Goal: Task Accomplishment & Management: Use online tool/utility

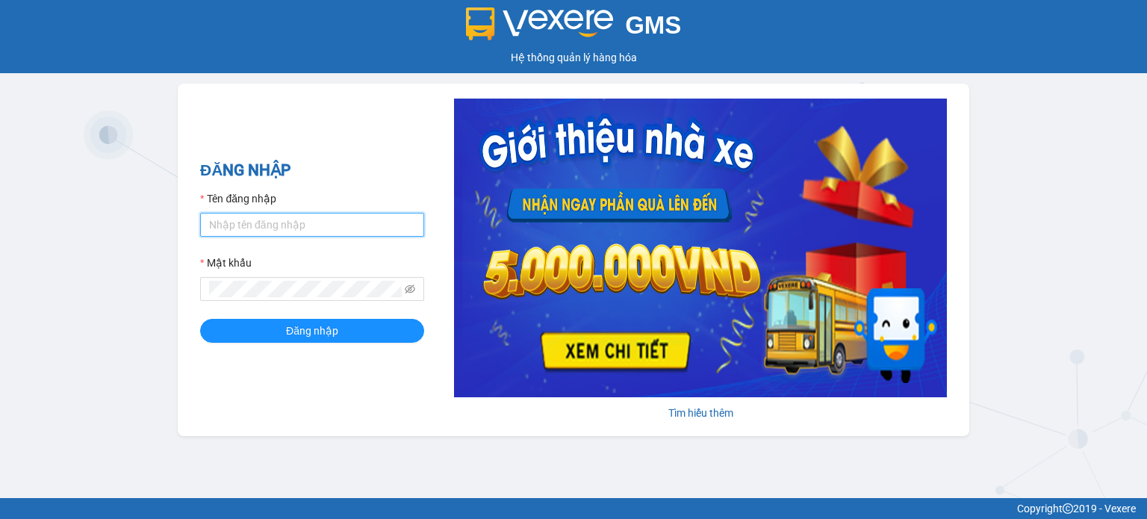
click at [337, 217] on input "Tên đăng nhập" at bounding box center [312, 225] width 224 height 24
click at [341, 227] on input "Tên đăng nhập" at bounding box center [312, 225] width 224 height 24
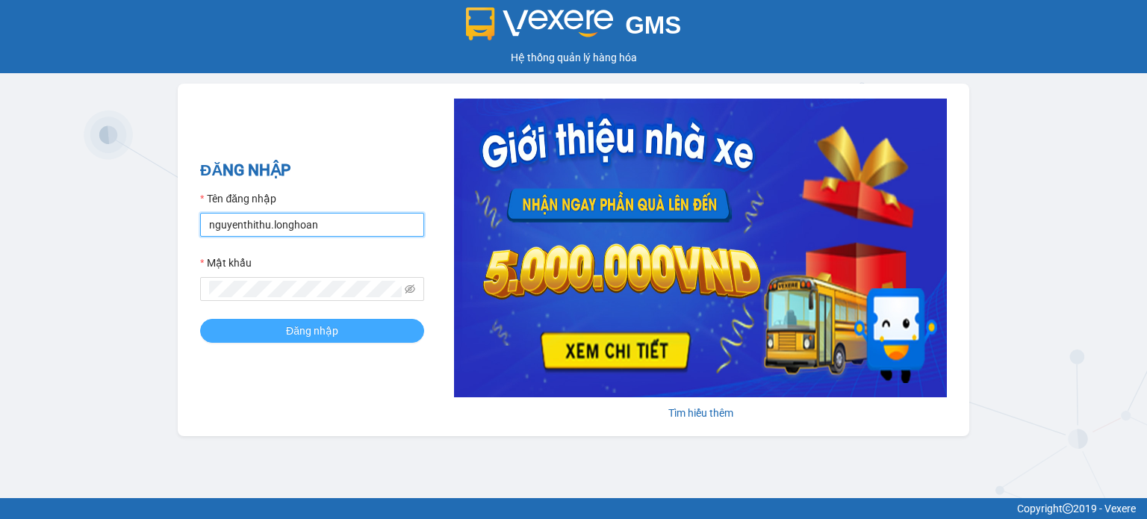
type input "nguyenthithu.longhoan"
click at [377, 334] on button "Đăng nhập" at bounding box center [312, 331] width 224 height 24
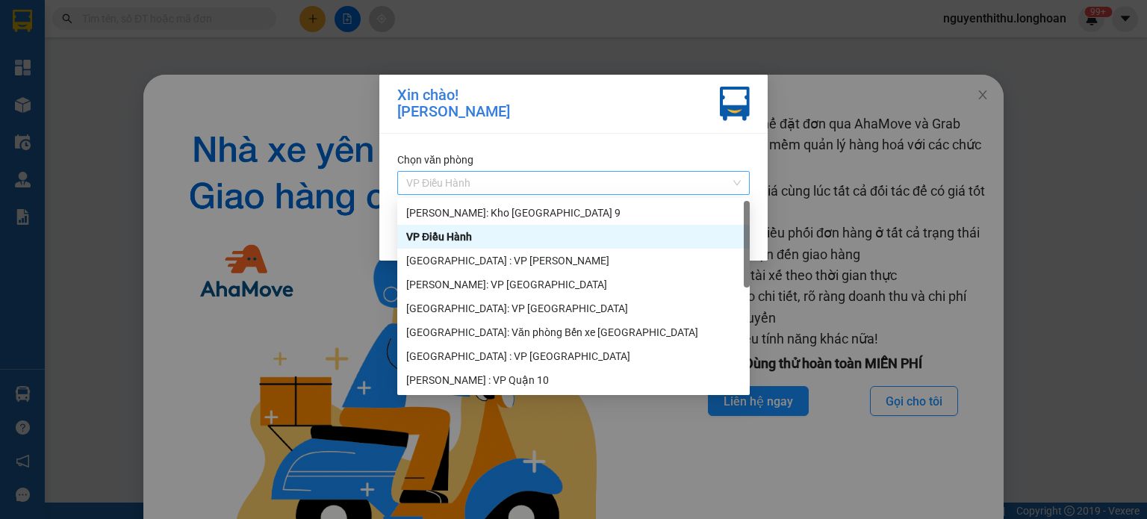
click at [744, 184] on div "VP Điều Hành" at bounding box center [573, 183] width 352 height 24
click at [691, 235] on div "VP Điều Hành" at bounding box center [573, 236] width 334 height 16
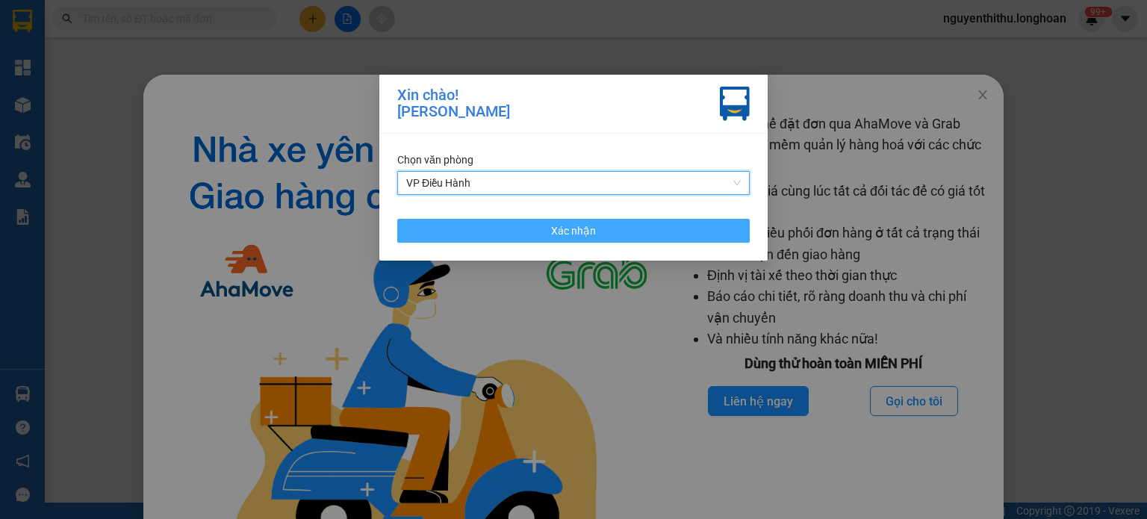
click at [697, 226] on button "Xác nhận" at bounding box center [573, 231] width 352 height 24
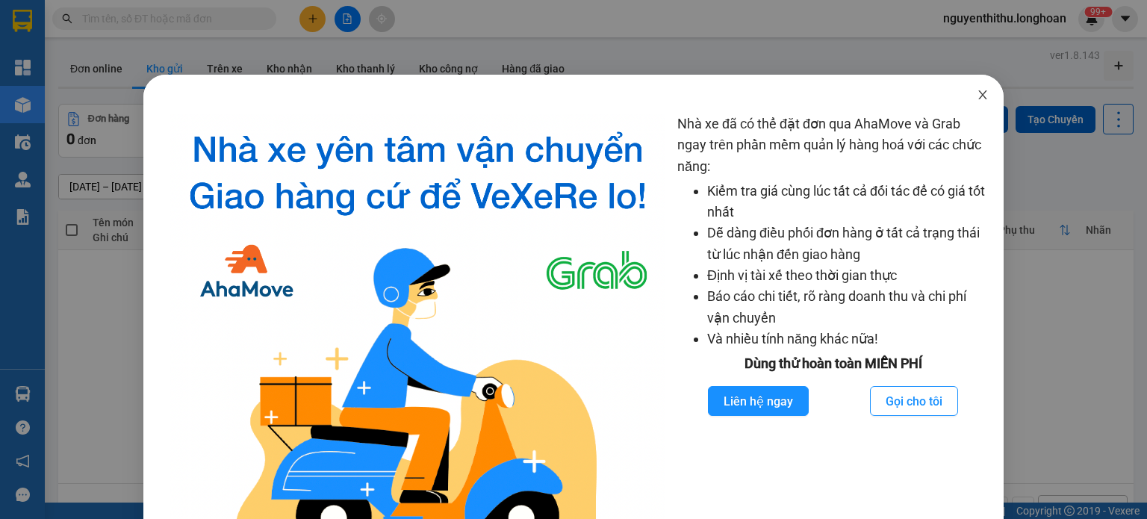
click at [977, 99] on icon "close" at bounding box center [983, 95] width 12 height 12
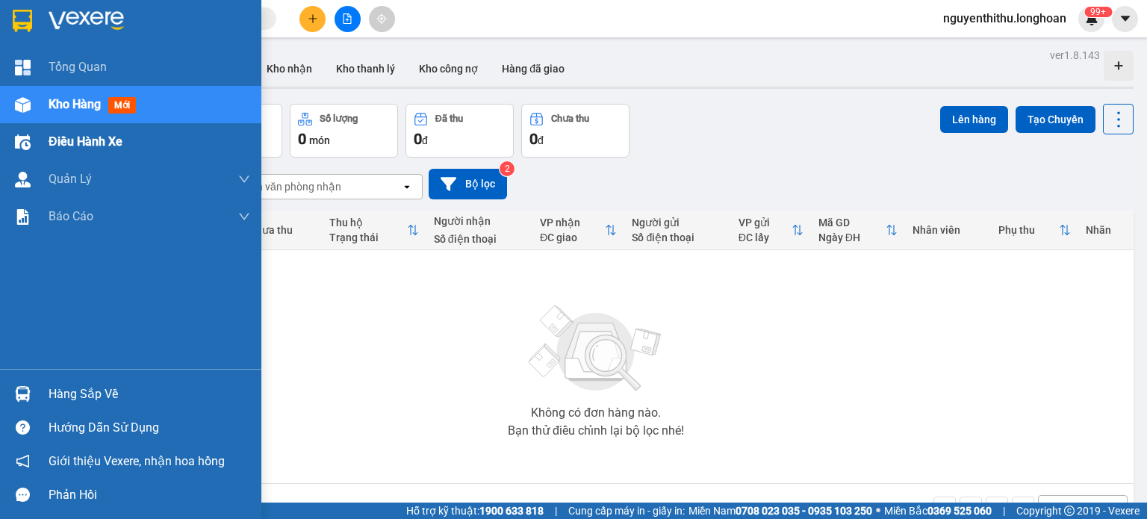
click at [51, 139] on span "Điều hành xe" at bounding box center [86, 141] width 74 height 19
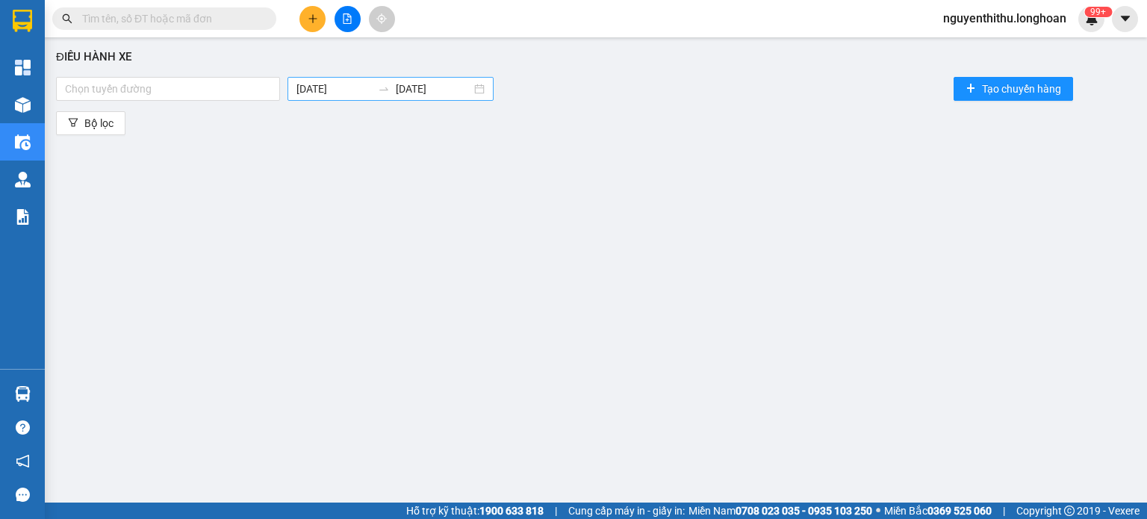
click at [324, 92] on input "[DATE]" at bounding box center [333, 89] width 75 height 16
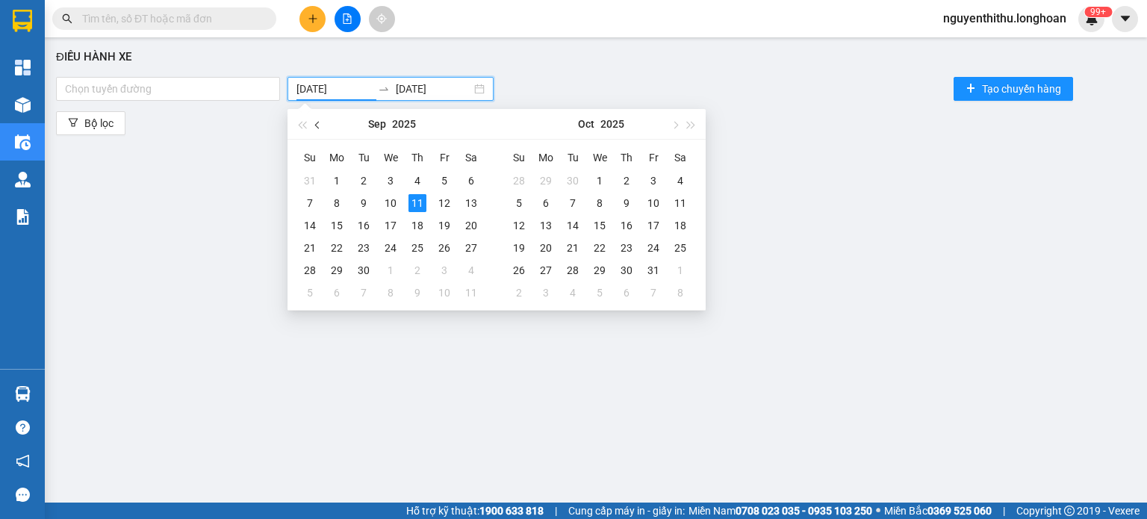
click at [317, 125] on span "button" at bounding box center [318, 124] width 7 height 7
type input "[DATE]"
click at [439, 179] on div "1" at bounding box center [444, 181] width 18 height 18
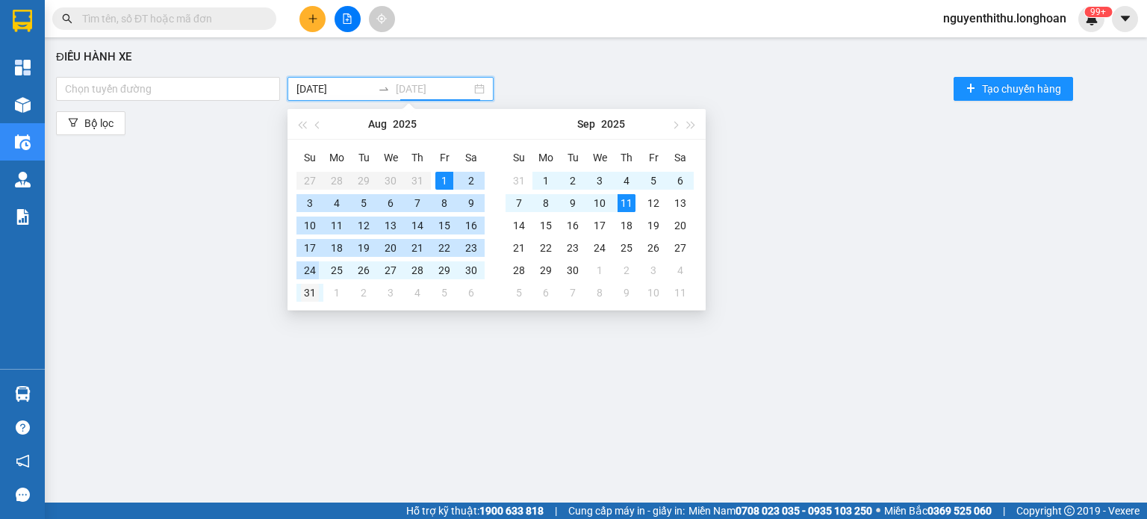
type input "[DATE]"
click at [304, 284] on div "31" at bounding box center [310, 293] width 18 height 18
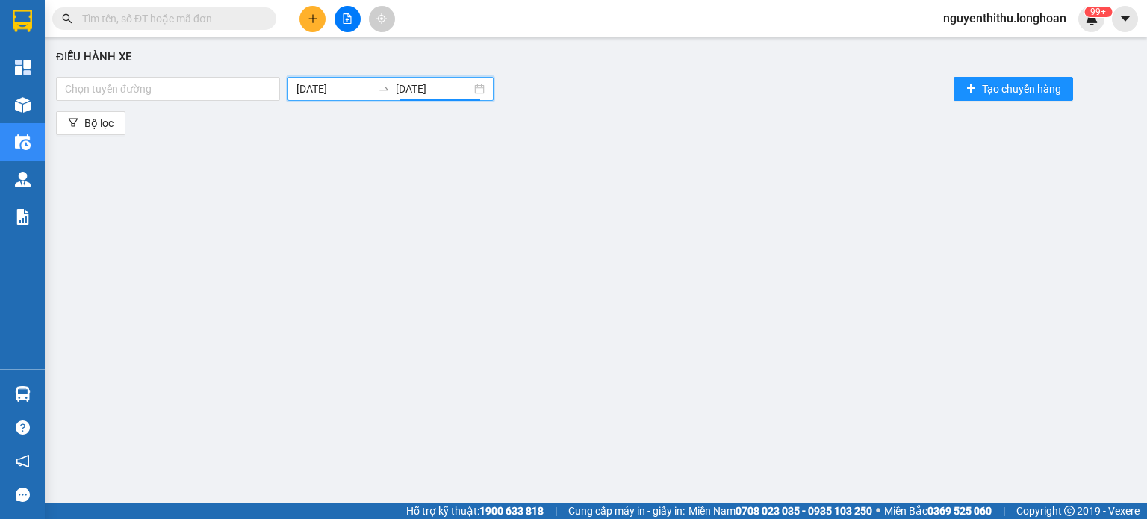
click at [238, 204] on div "Điều hành xe Chọn tuyến đường [DATE] [DATE] Tạo chuyến hàng Bộ lọc" at bounding box center [595, 271] width 1087 height 452
click at [190, 78] on div "Chọn tuyến đường" at bounding box center [168, 89] width 224 height 24
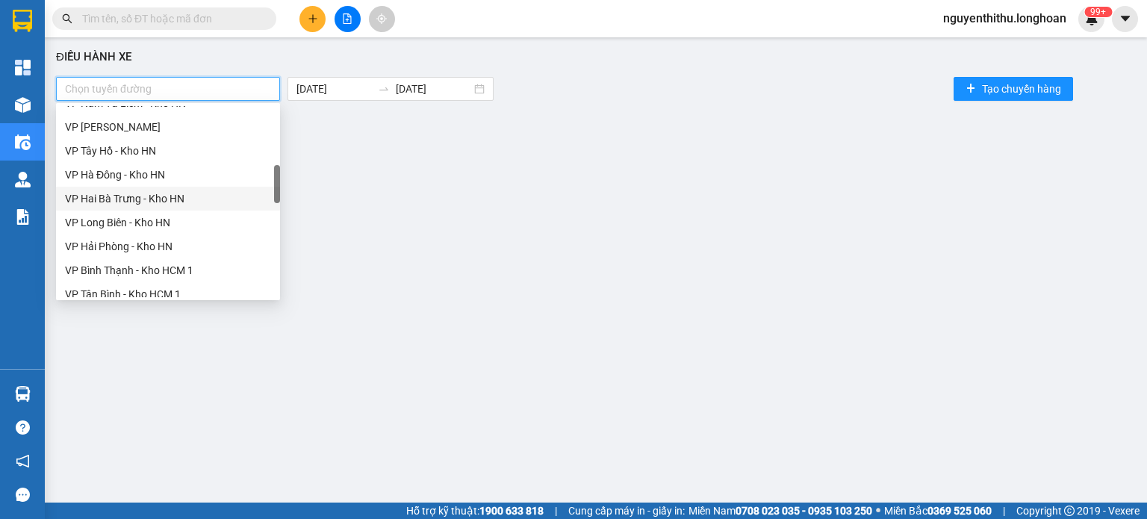
scroll to position [351, 0]
click at [146, 246] on div "VP Bình Thạnh - Kho HCM 1" at bounding box center [168, 245] width 206 height 16
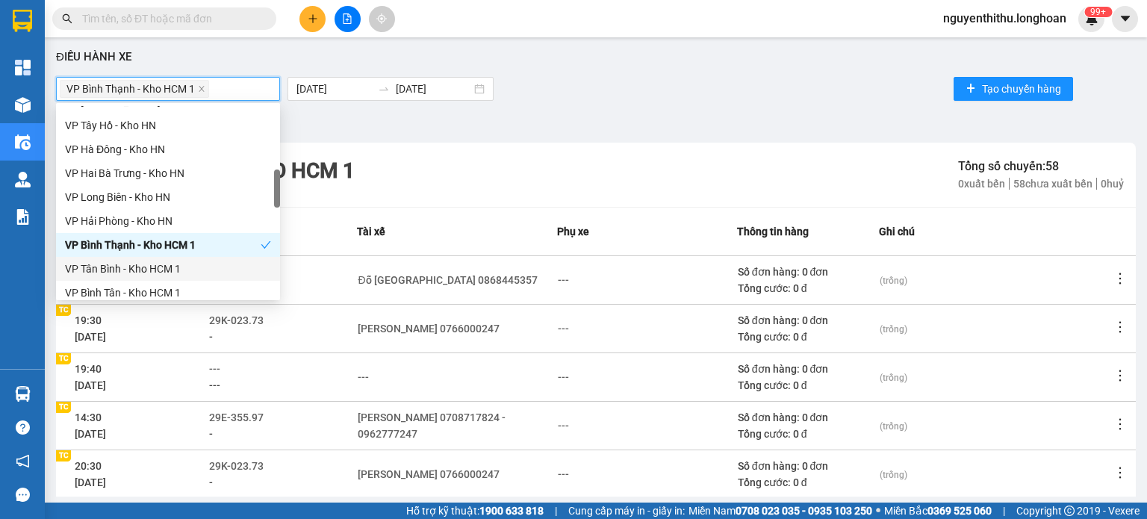
click at [146, 262] on div "VP Tân Bình - Kho HCM 1" at bounding box center [168, 269] width 206 height 16
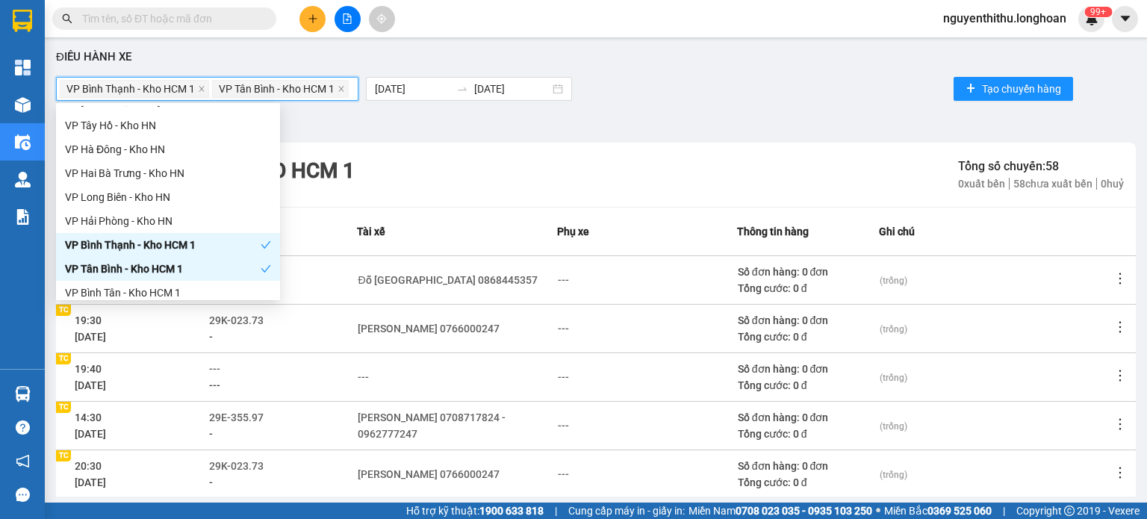
click at [152, 278] on div "VP Tân Bình - Kho HCM 1" at bounding box center [168, 269] width 224 height 24
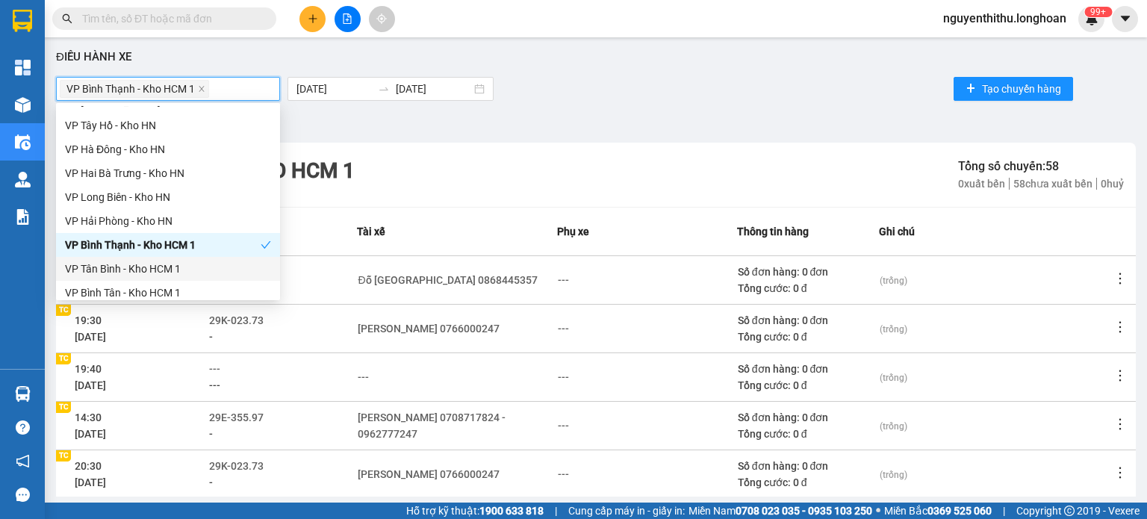
click at [152, 276] on div "VP Tân Bình - Kho HCM 1" at bounding box center [168, 269] width 206 height 16
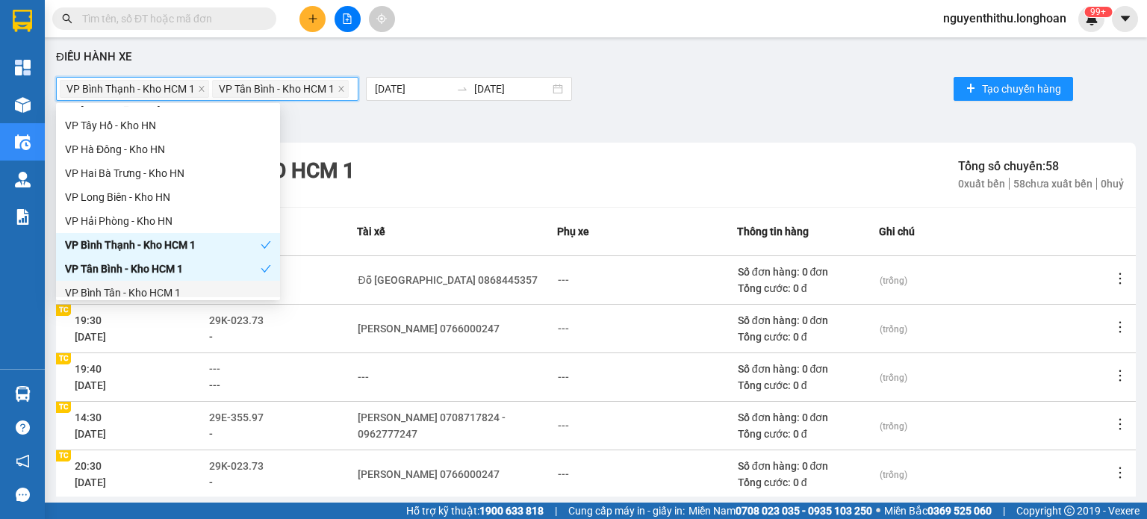
click at [152, 283] on div "VP Bình Tân - Kho HCM 1" at bounding box center [168, 293] width 224 height 24
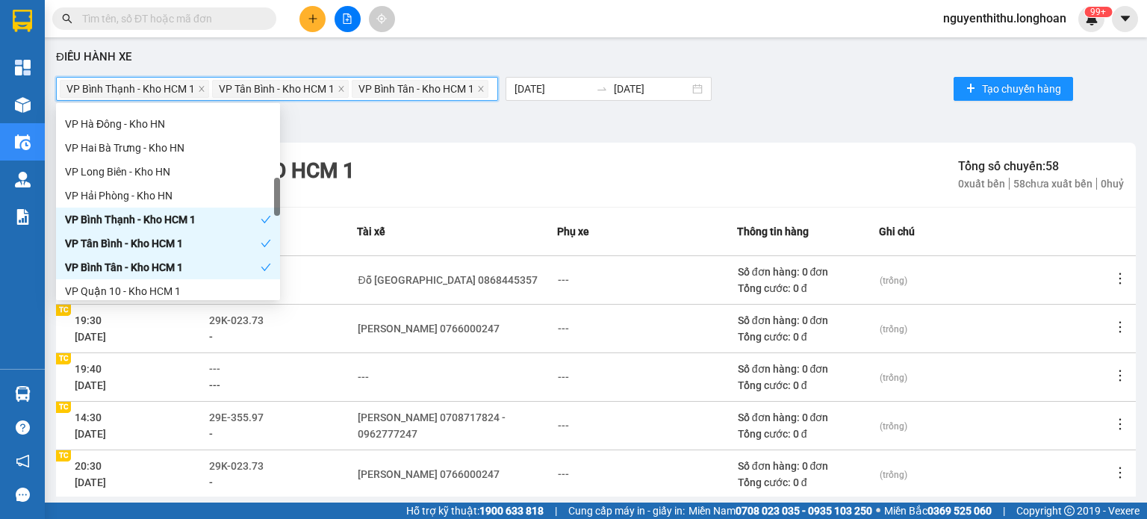
scroll to position [401, 0]
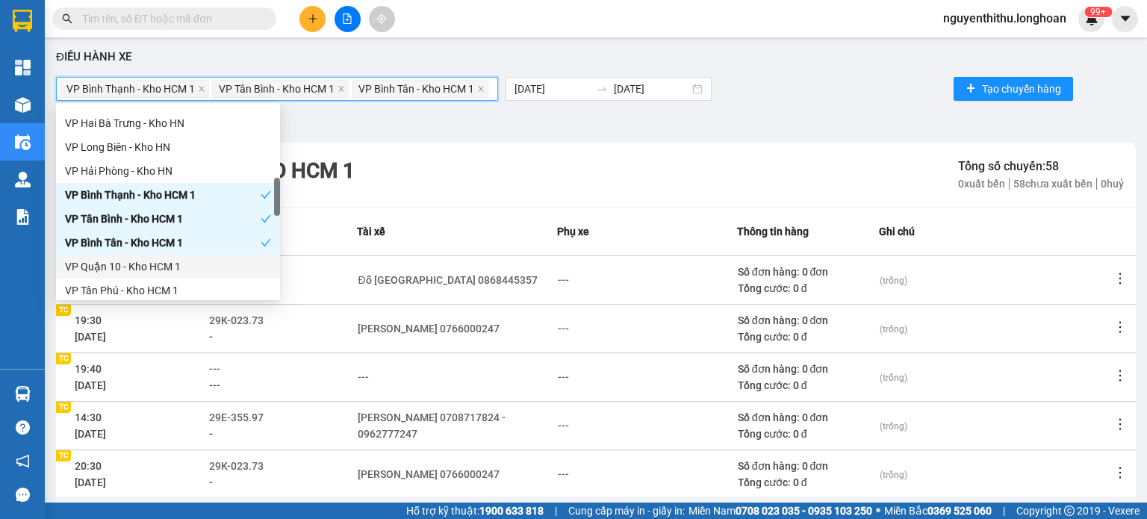
click at [163, 269] on div "VP Quận 10 - Kho HCM 1" at bounding box center [168, 266] width 206 height 16
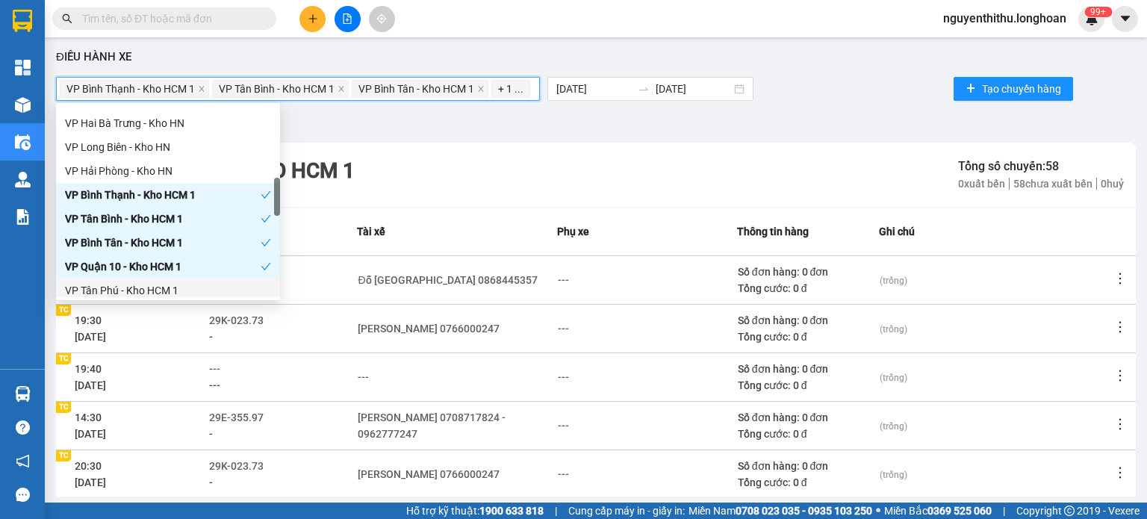
click at [163, 283] on div "VP Tân Phú - Kho HCM 1" at bounding box center [168, 290] width 206 height 16
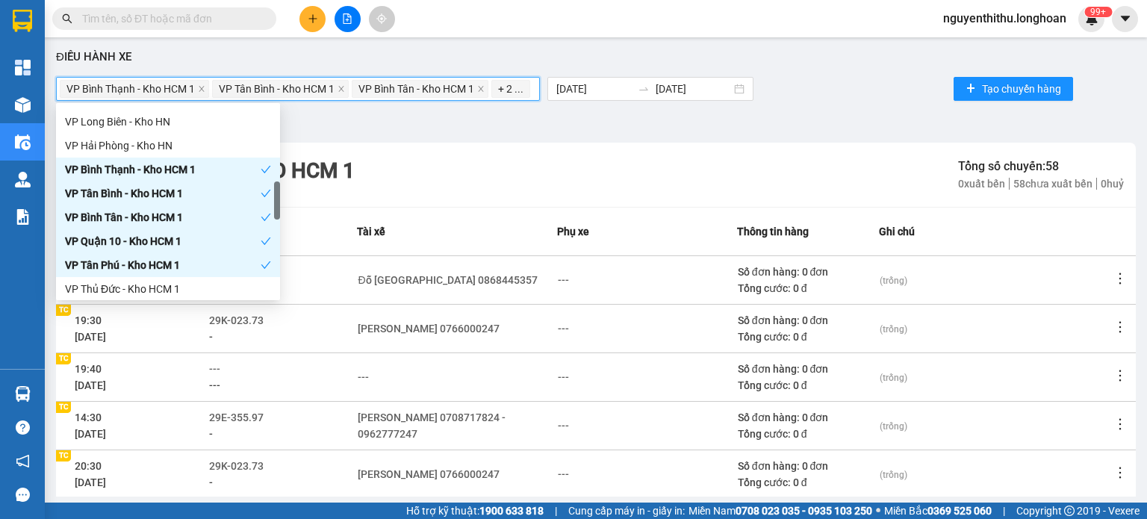
scroll to position [451, 0]
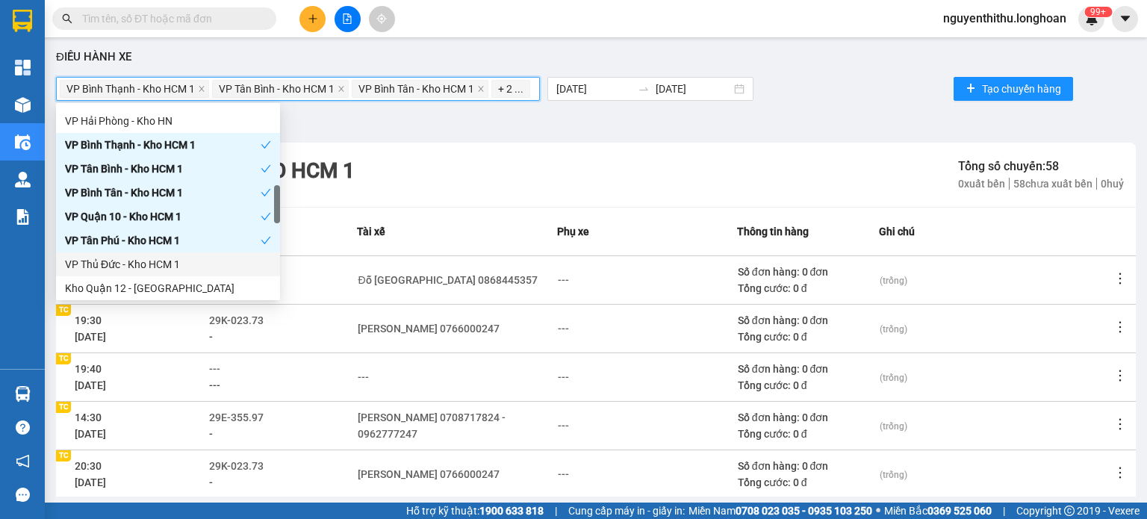
click at [183, 260] on div "VP Thủ Đức - Kho HCM 1" at bounding box center [168, 264] width 206 height 16
click at [179, 280] on div "Kho Quận 12 - [GEOGRAPHIC_DATA]" at bounding box center [168, 288] width 206 height 16
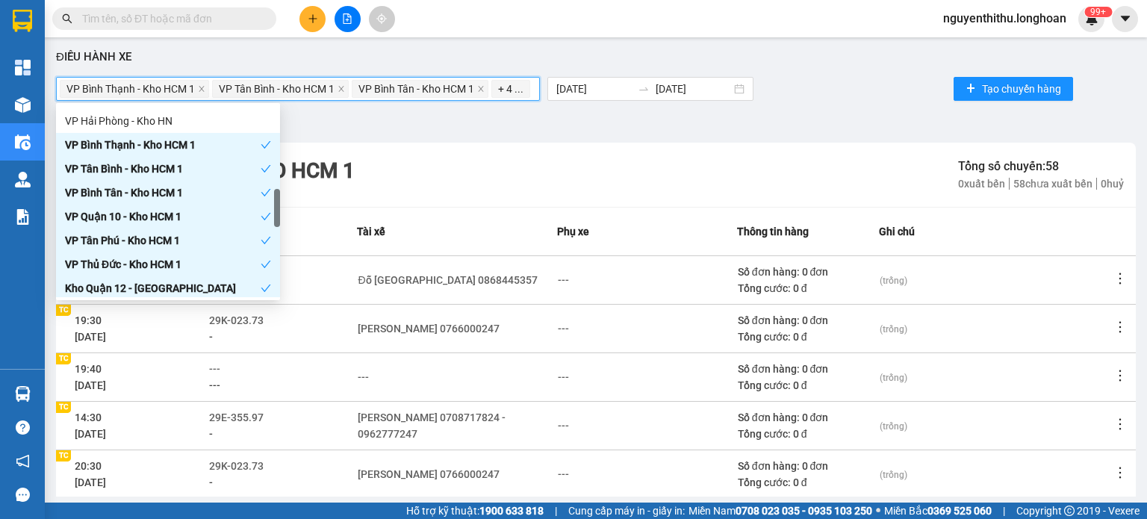
scroll to position [476, 0]
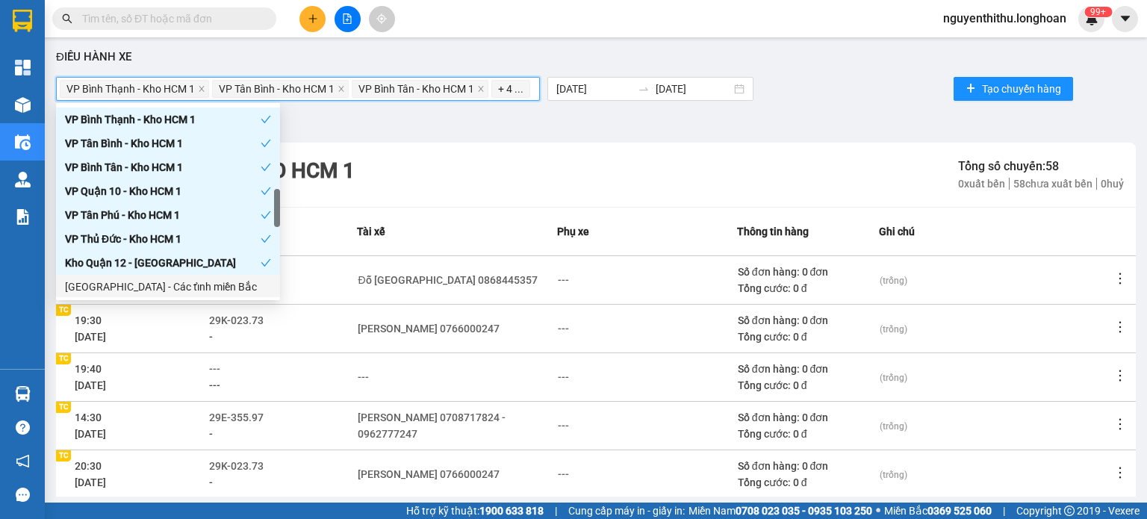
click at [174, 284] on div "[GEOGRAPHIC_DATA] - Các tỉnh miền Bắc" at bounding box center [168, 286] width 206 height 16
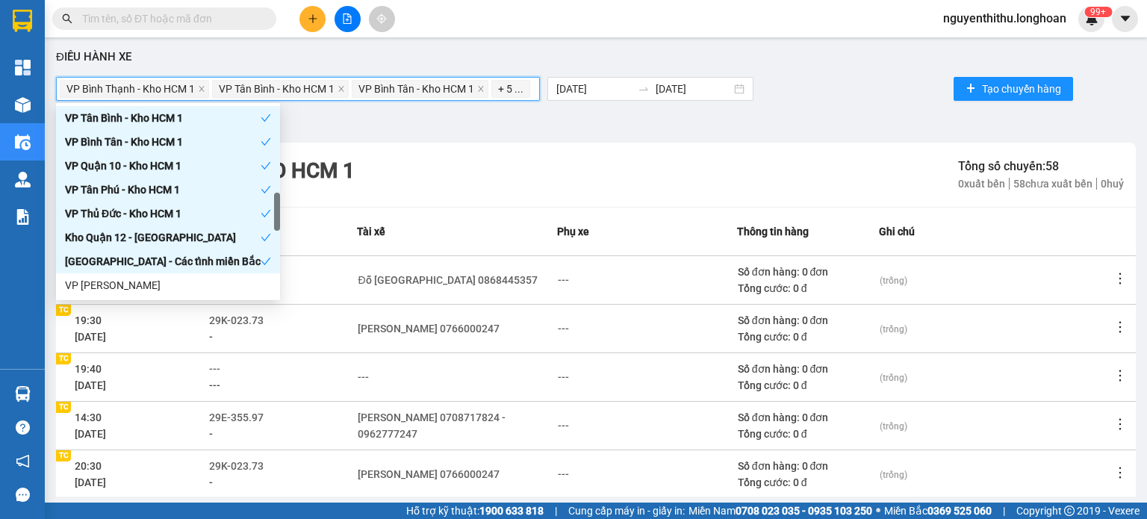
scroll to position [552, 0]
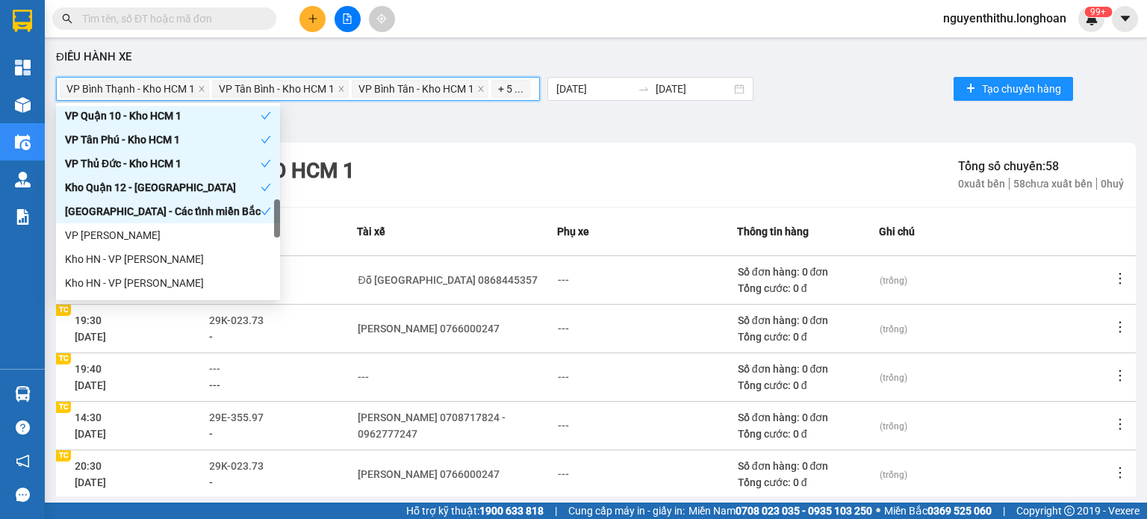
click at [184, 208] on div "[GEOGRAPHIC_DATA] - Các tỉnh miền Bắc" at bounding box center [163, 211] width 196 height 16
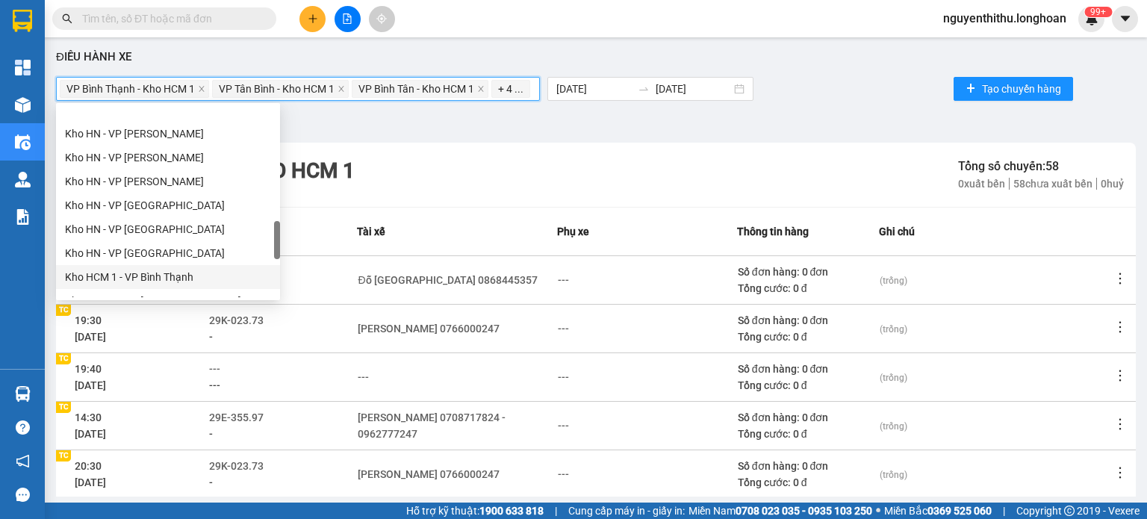
scroll to position [702, 0]
click at [175, 255] on div "Kho HCM 1 - VP Bình Thạnh" at bounding box center [168, 252] width 206 height 16
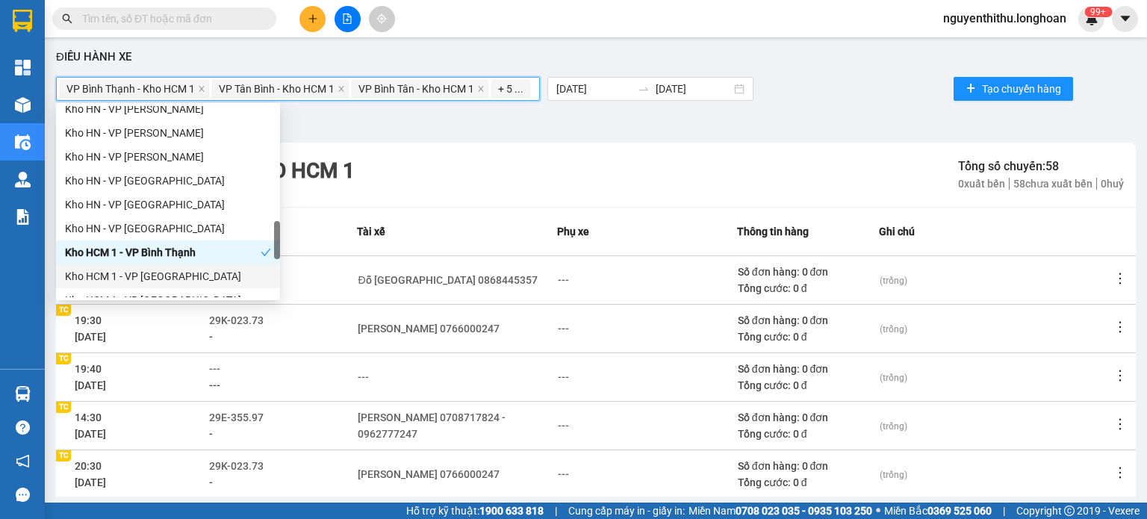
click at [175, 271] on div "Kho HCM 1 - VP [GEOGRAPHIC_DATA]" at bounding box center [168, 276] width 206 height 16
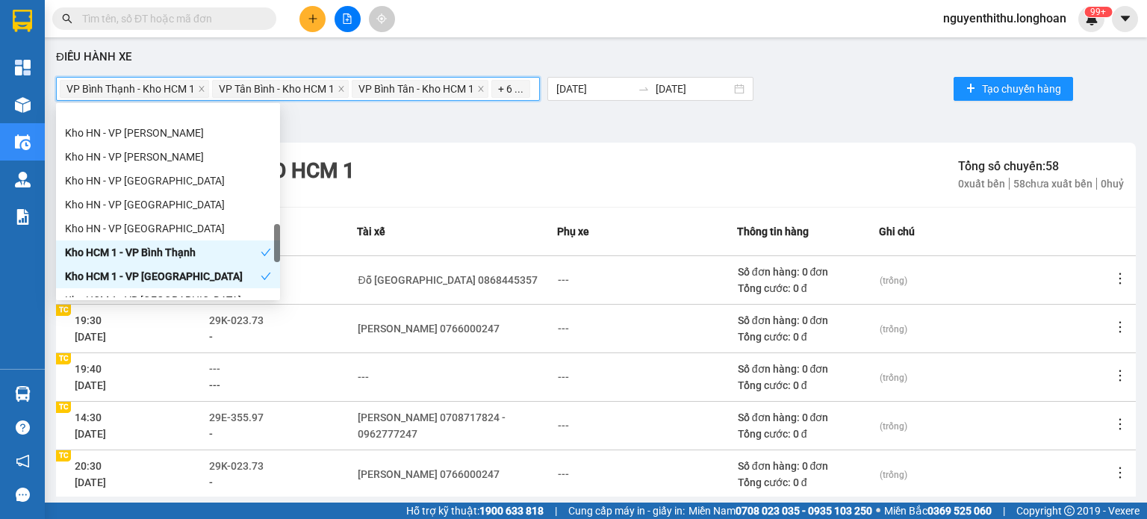
scroll to position [753, 0]
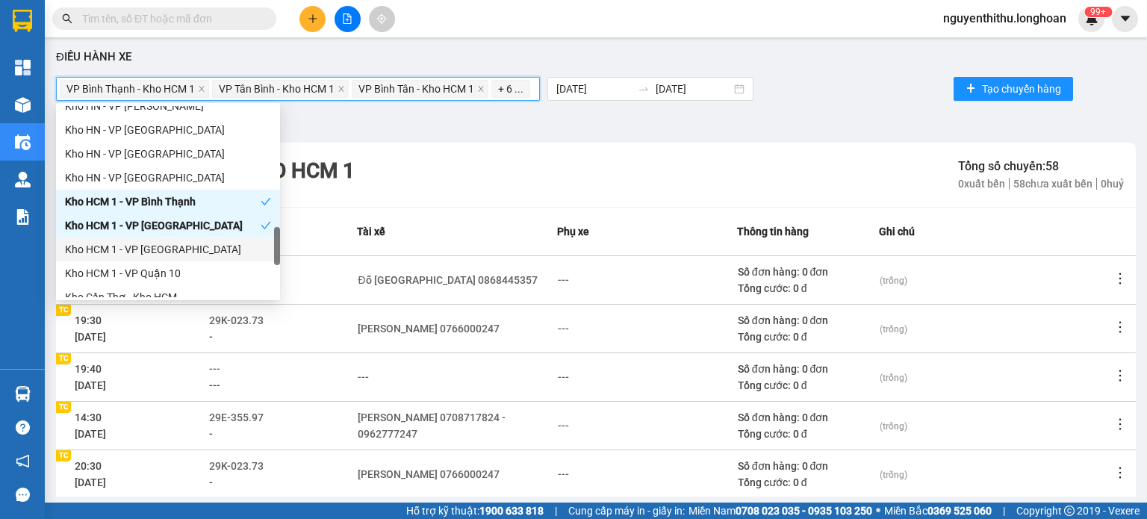
click at [188, 244] on div "Kho HCM 1 - VP [GEOGRAPHIC_DATA]" at bounding box center [168, 249] width 206 height 16
click at [184, 262] on div "Kho HCM 1 - VP Quận 10" at bounding box center [168, 273] width 224 height 24
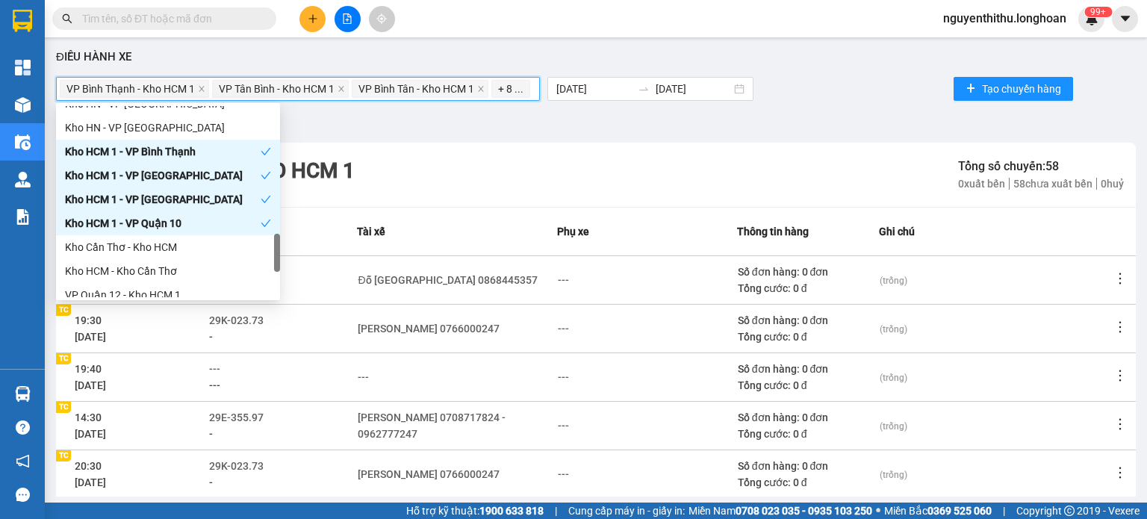
scroll to position [803, 0]
click at [185, 246] on div "Kho Cần Thơ - Kho HCM" at bounding box center [168, 247] width 206 height 16
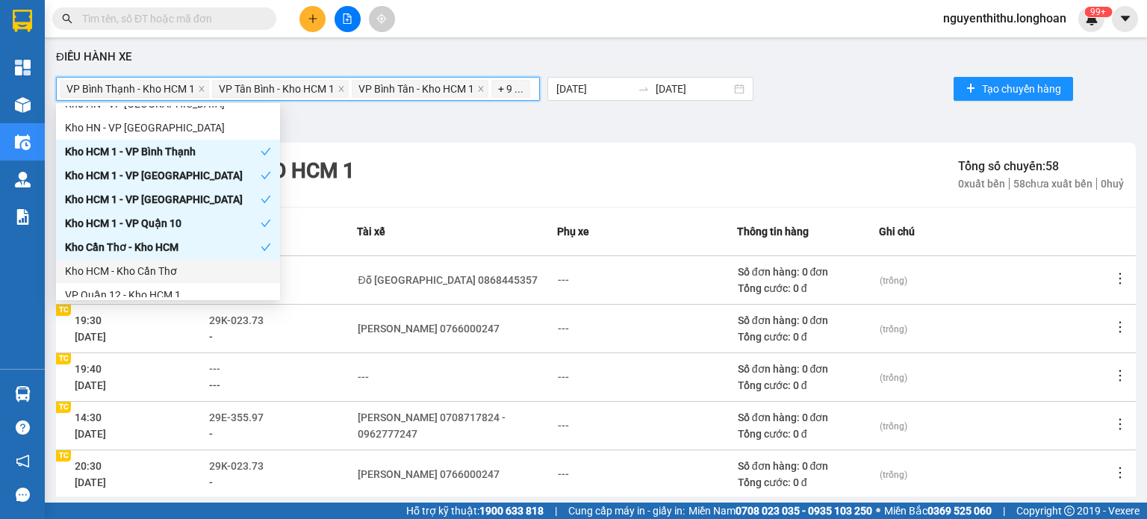
click at [165, 274] on div "Kho HCM - Kho Cần Thơ" at bounding box center [168, 271] width 206 height 16
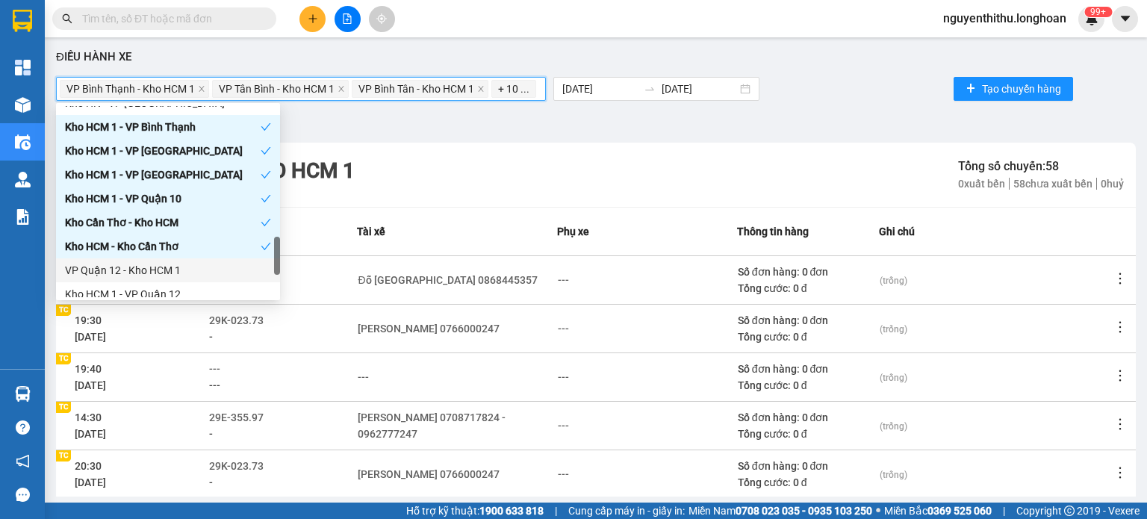
click at [181, 264] on div "VP Quận 12 - Kho HCM 1" at bounding box center [168, 270] width 206 height 16
click at [178, 286] on div "Kho HCM 1 - VP Quận 12" at bounding box center [168, 294] width 206 height 16
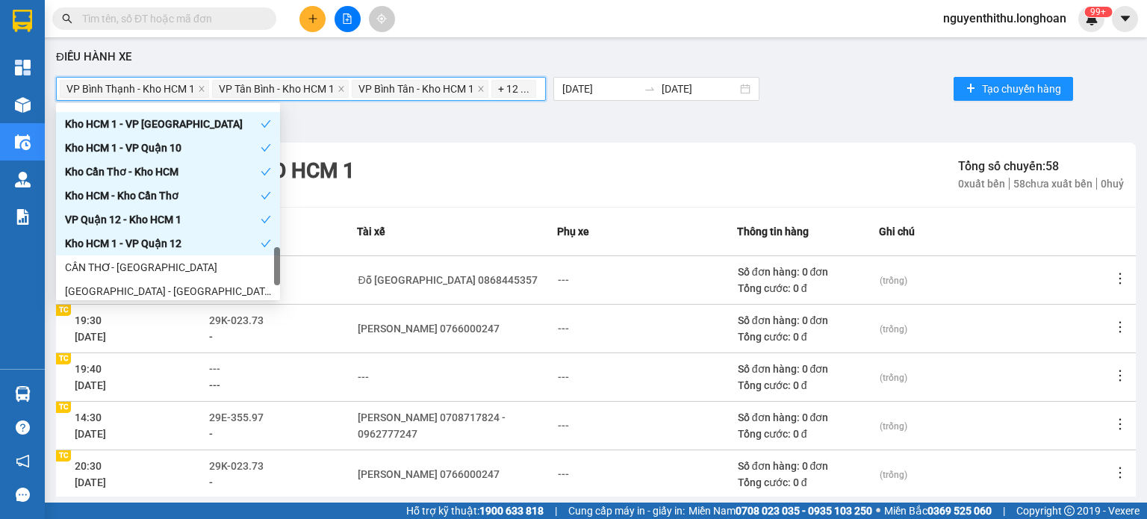
scroll to position [903, 0]
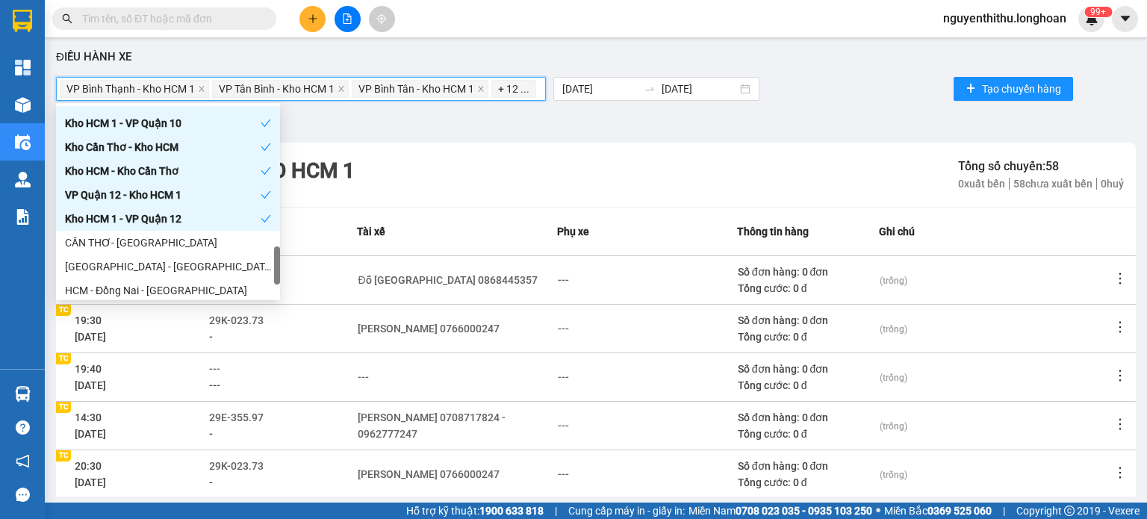
click at [165, 234] on div "CẦN THƠ- [GEOGRAPHIC_DATA]" at bounding box center [168, 242] width 206 height 16
click at [158, 259] on div "[GEOGRAPHIC_DATA] - [GEOGRAPHIC_DATA]" at bounding box center [168, 266] width 206 height 16
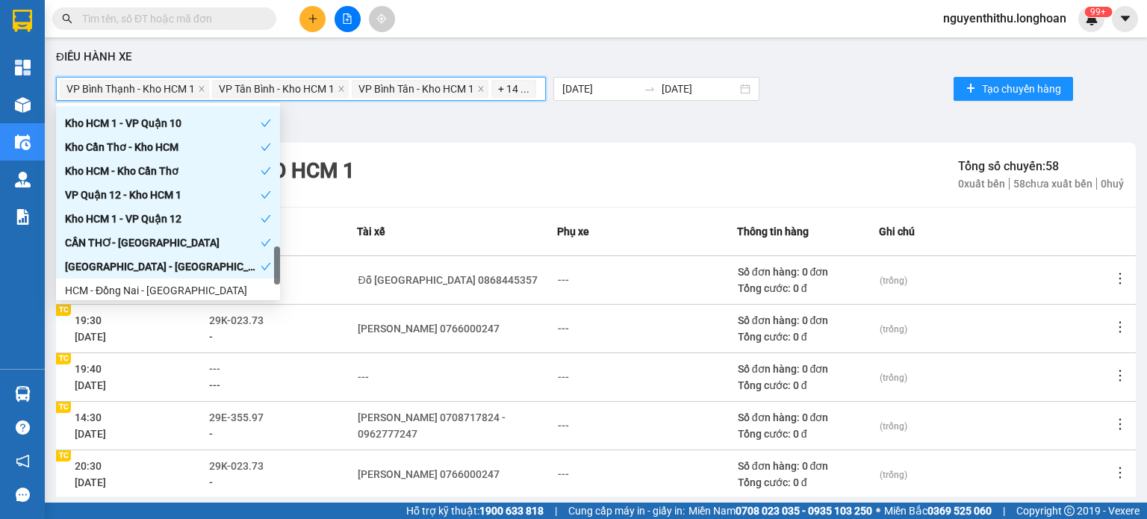
scroll to position [928, 0]
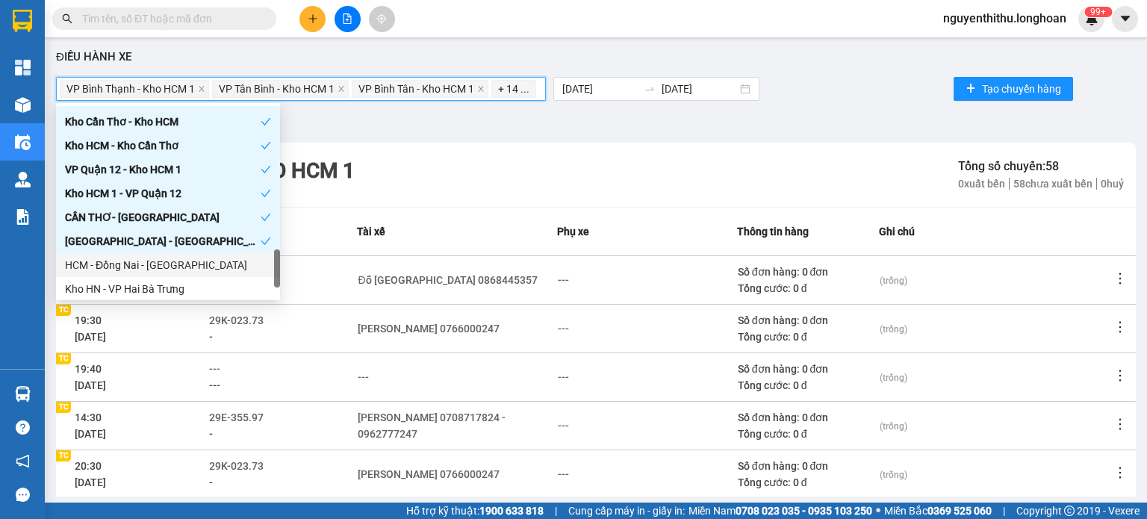
click at [167, 265] on div "HCM - Đồng Nai - [GEOGRAPHIC_DATA]" at bounding box center [168, 265] width 206 height 16
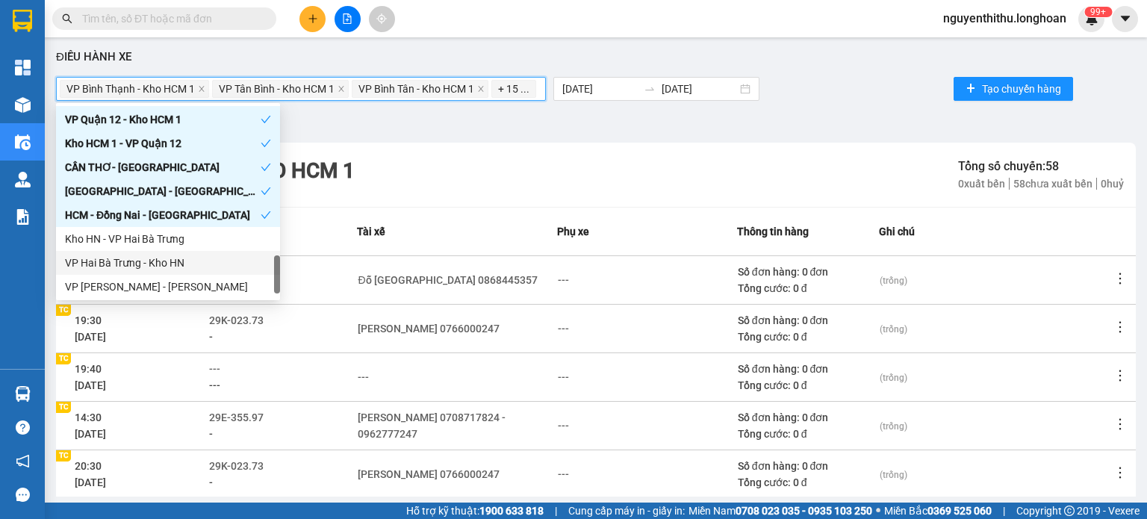
scroll to position [1003, 0]
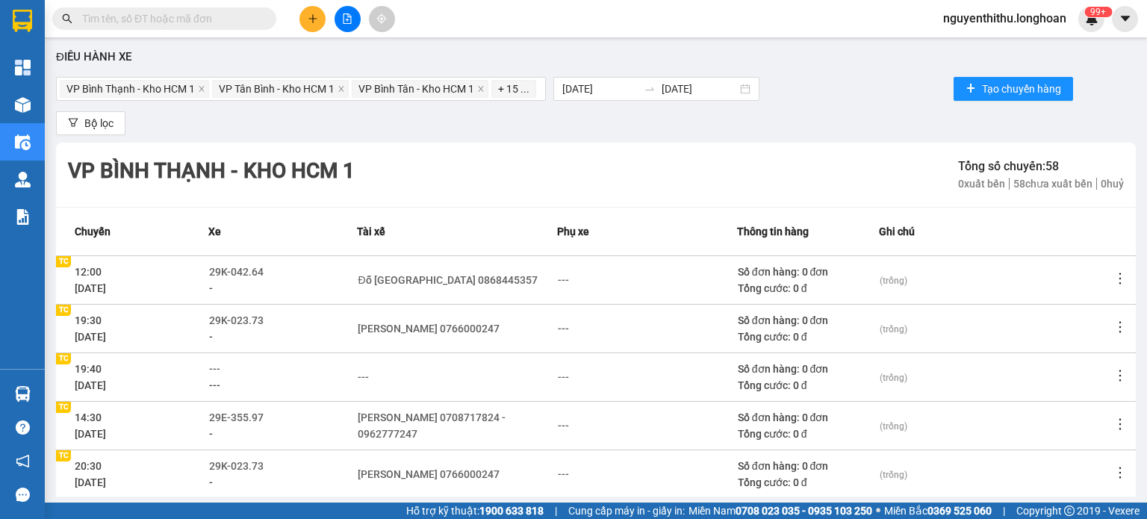
click at [369, 134] on div "Bộ lọc" at bounding box center [596, 123] width 1080 height 24
click at [111, 116] on span "Bộ lọc" at bounding box center [98, 123] width 29 height 16
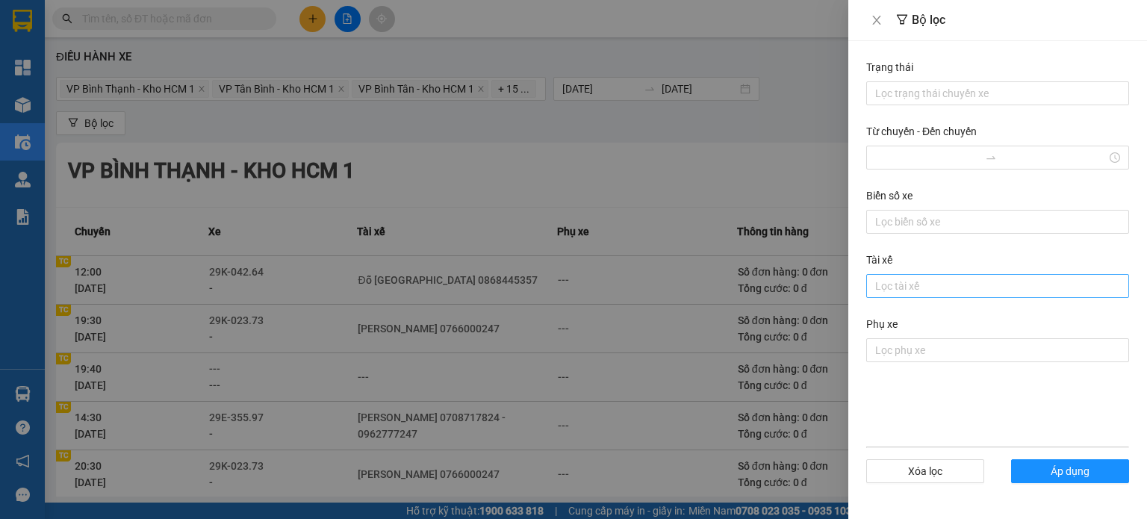
click at [920, 286] on div at bounding box center [997, 286] width 255 height 18
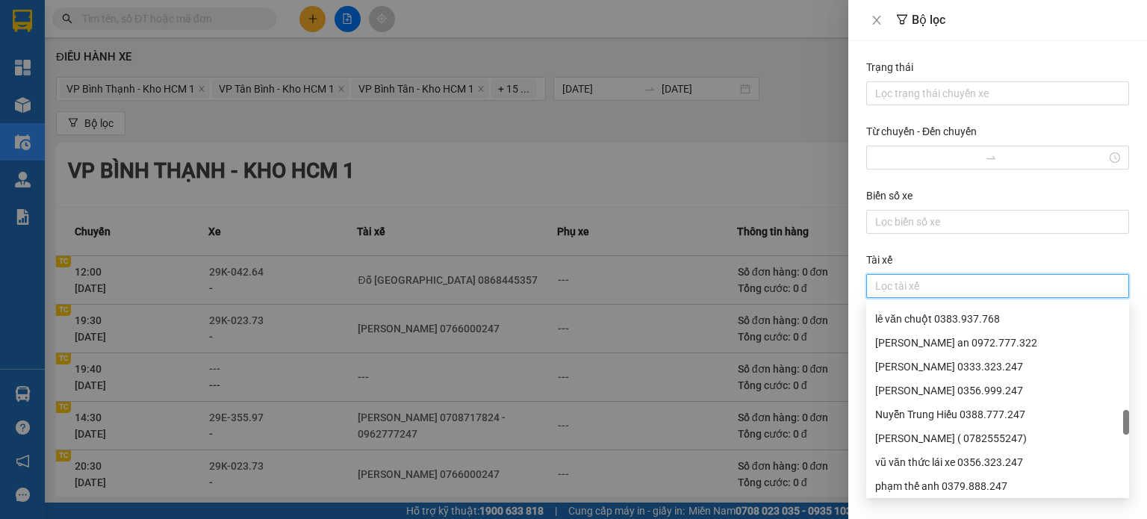
scroll to position [971, 0]
